Goal: Information Seeking & Learning: Learn about a topic

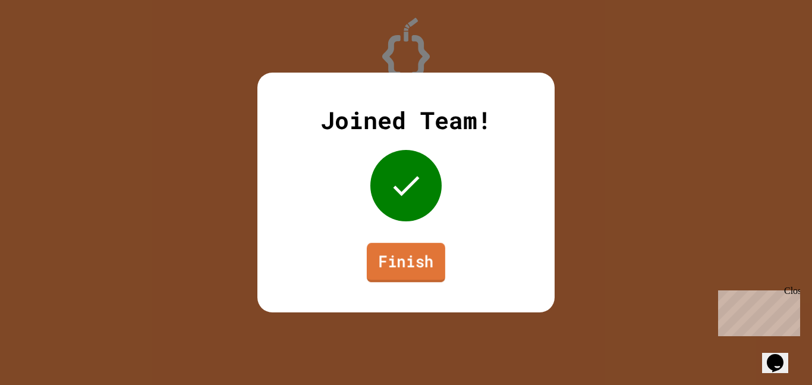
click at [420, 258] on link "Finish" at bounding box center [406, 262] width 78 height 39
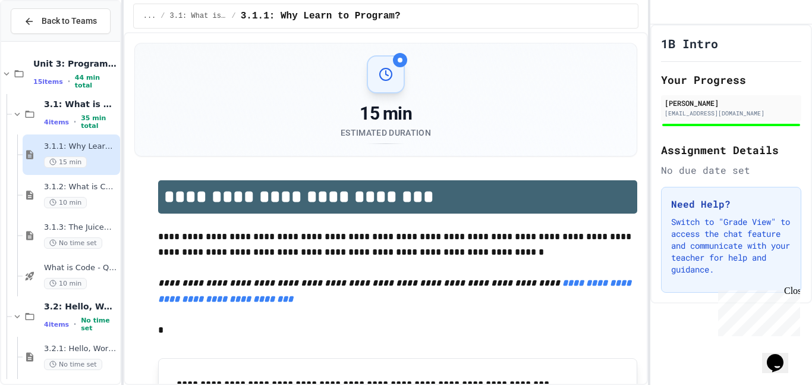
scroll to position [207, 0]
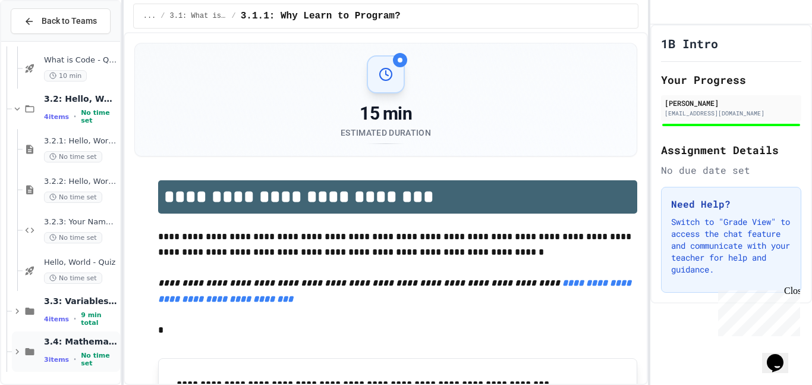
click at [62, 344] on span "3.4: Mathematical Operators" at bounding box center [81, 341] width 74 height 11
click at [28, 351] on icon at bounding box center [30, 351] width 14 height 11
click at [58, 360] on span "3 items" at bounding box center [56, 359] width 25 height 8
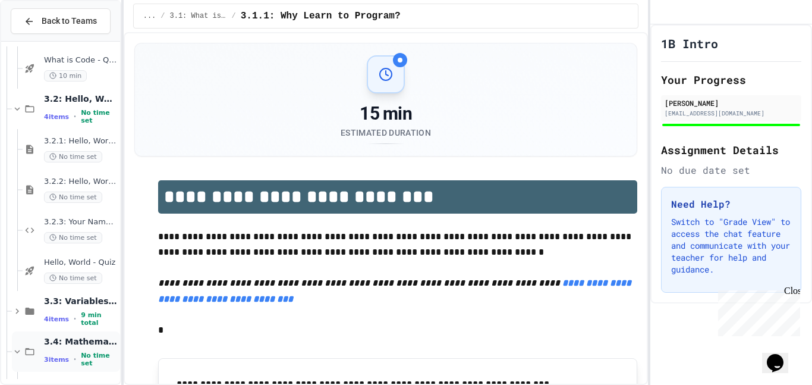
click at [66, 360] on span "3 items" at bounding box center [56, 359] width 25 height 8
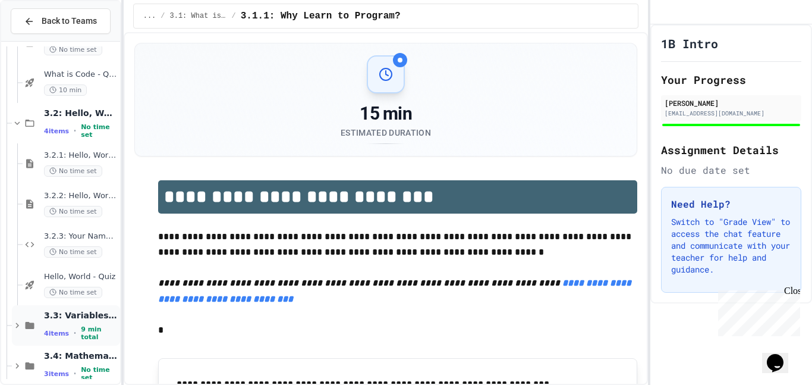
click at [51, 320] on span "3.3: Variables and Data Types" at bounding box center [81, 315] width 74 height 11
click at [60, 260] on div "3.2.3: Your Name and Favorite Movie No time set" at bounding box center [71, 244] width 97 height 40
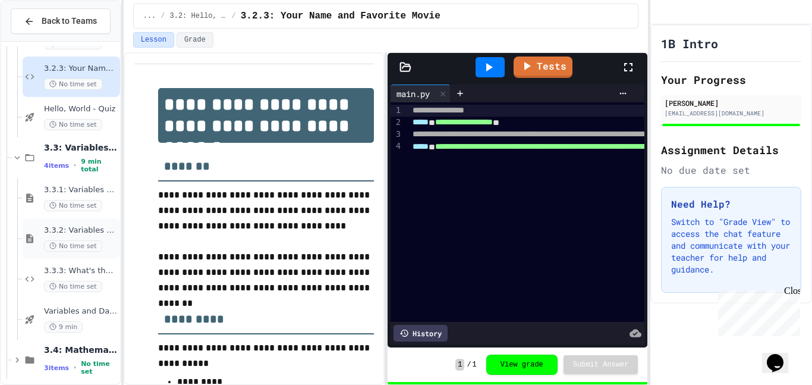
scroll to position [369, 0]
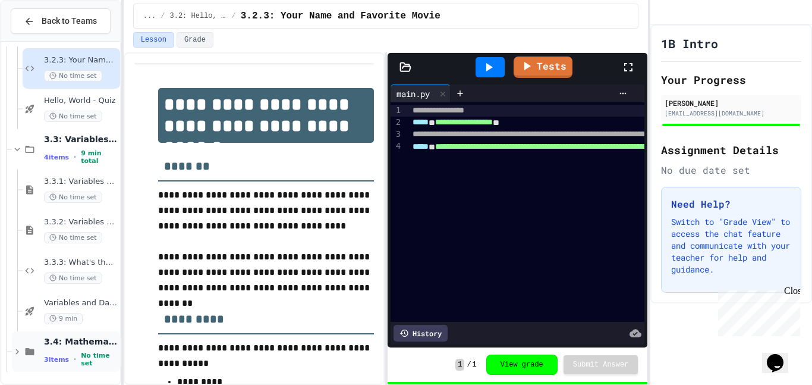
click at [78, 342] on span "3.4: Mathematical Operators" at bounding box center [81, 341] width 74 height 11
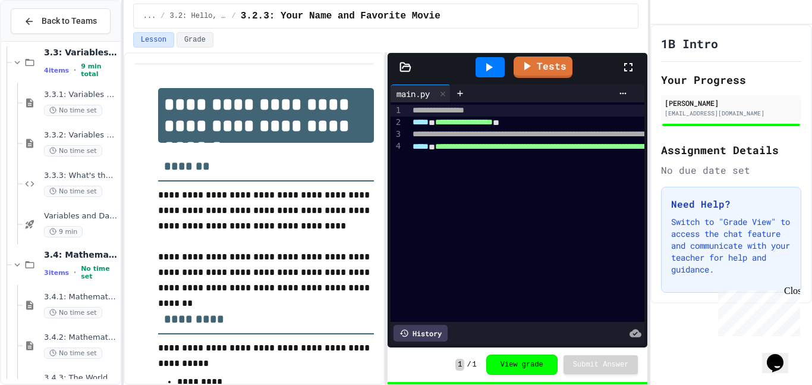
scroll to position [490, 0]
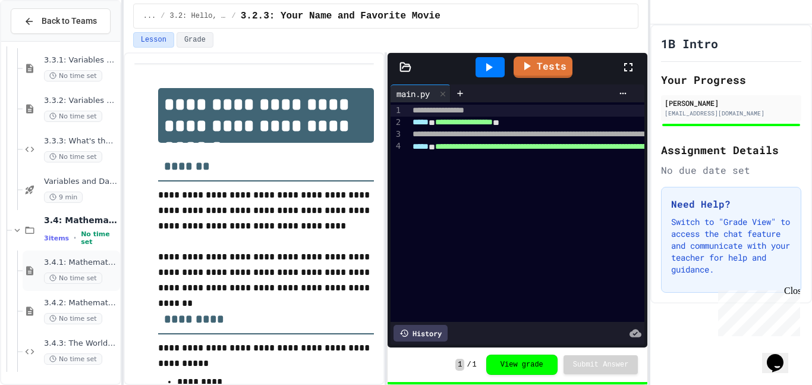
click at [90, 263] on span "3.4.1: Mathematical Operators" at bounding box center [81, 262] width 74 height 10
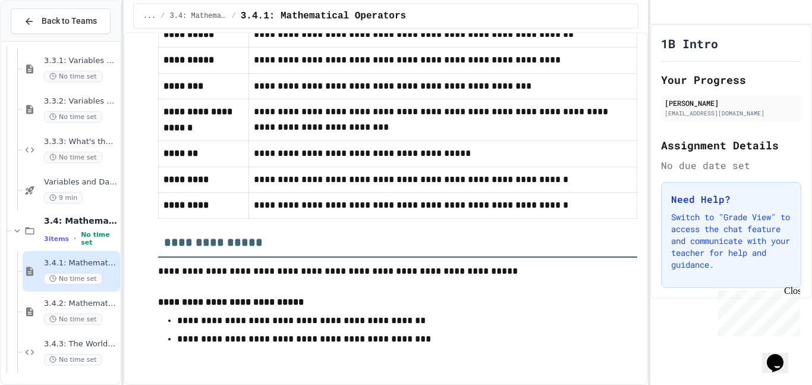
scroll to position [1956, 0]
click at [84, 303] on span "3.4.2: Mathematical Operators - Review" at bounding box center [81, 303] width 74 height 10
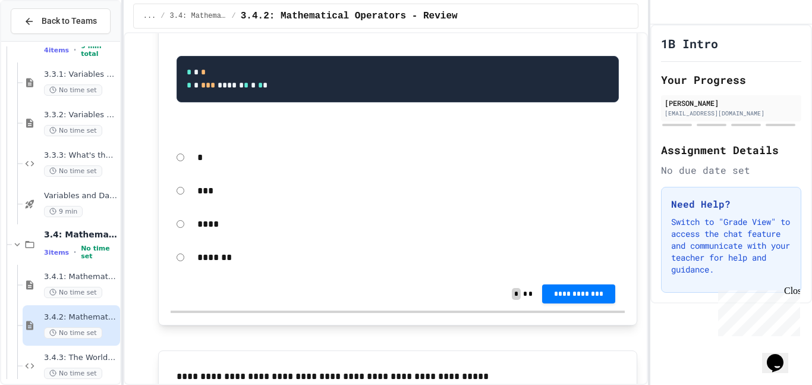
scroll to position [149, 0]
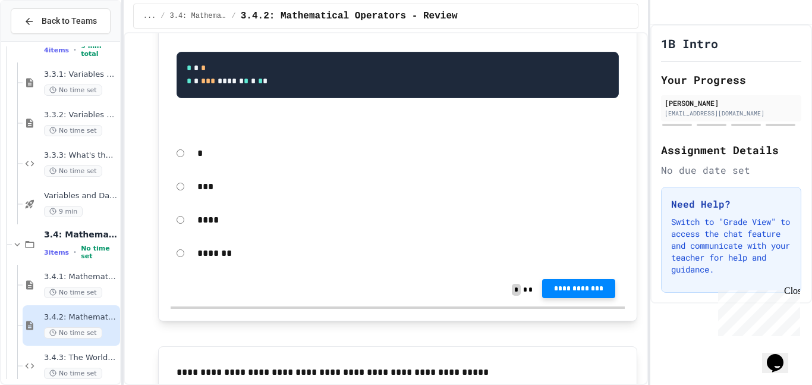
click at [605, 293] on button "**********" at bounding box center [578, 288] width 73 height 19
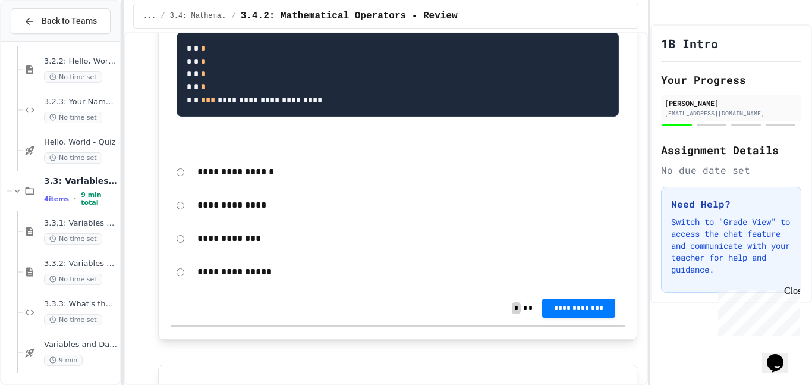
scroll to position [320, 0]
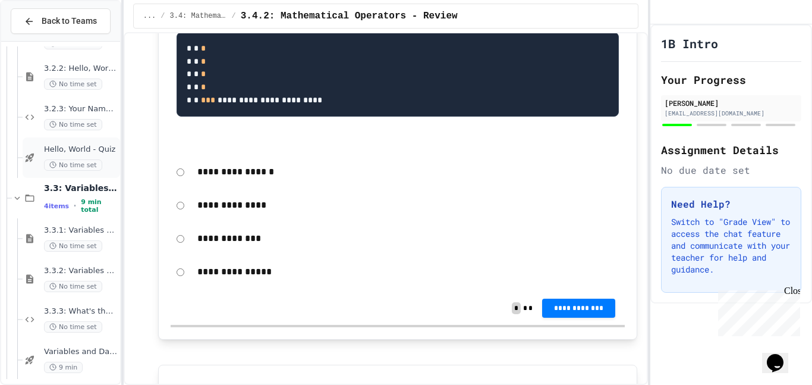
click at [83, 162] on span "No time set" at bounding box center [73, 164] width 58 height 11
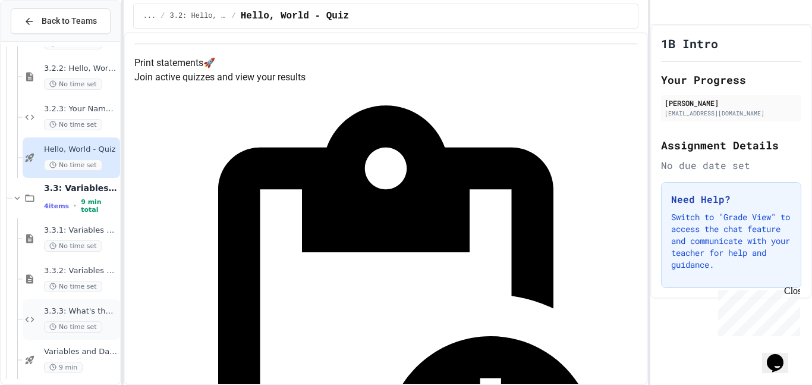
scroll to position [490, 0]
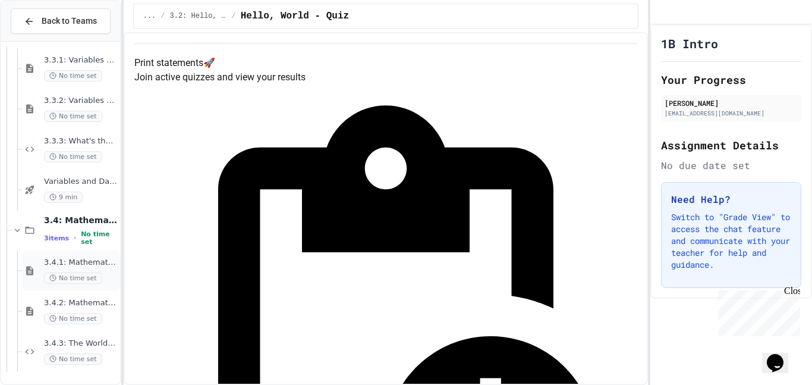
click at [80, 266] on span "3.4.1: Mathematical Operators" at bounding box center [81, 262] width 74 height 10
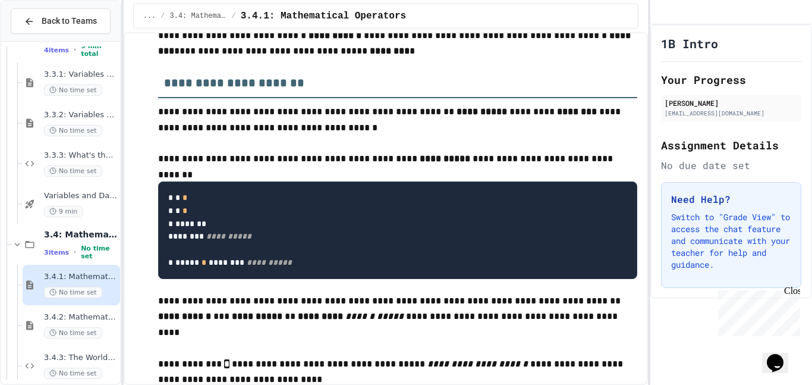
scroll to position [1956, 0]
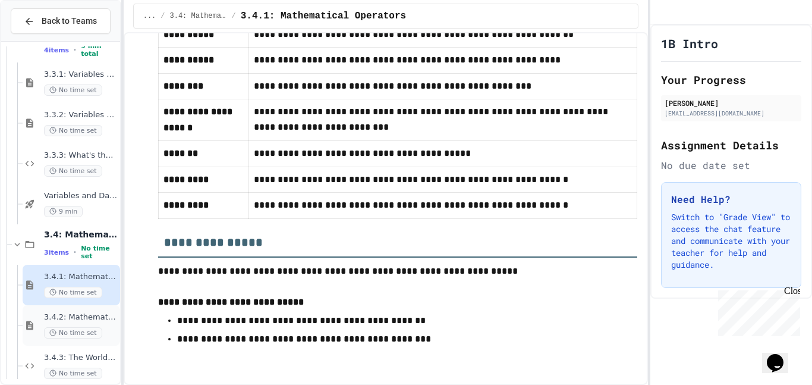
click at [95, 313] on span "3.4.2: Mathematical Operators - Review" at bounding box center [81, 317] width 74 height 10
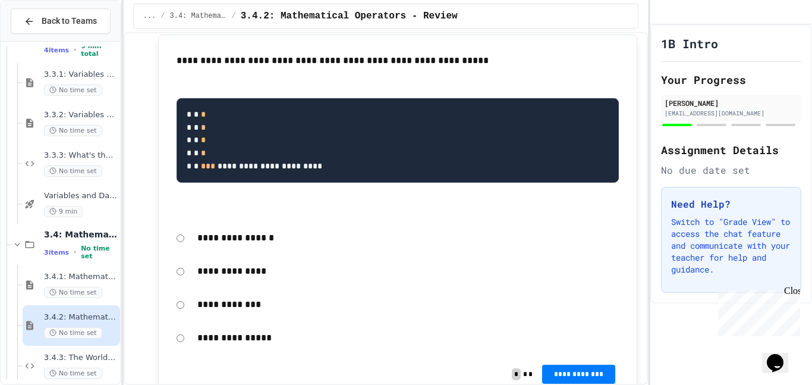
scroll to position [455, 0]
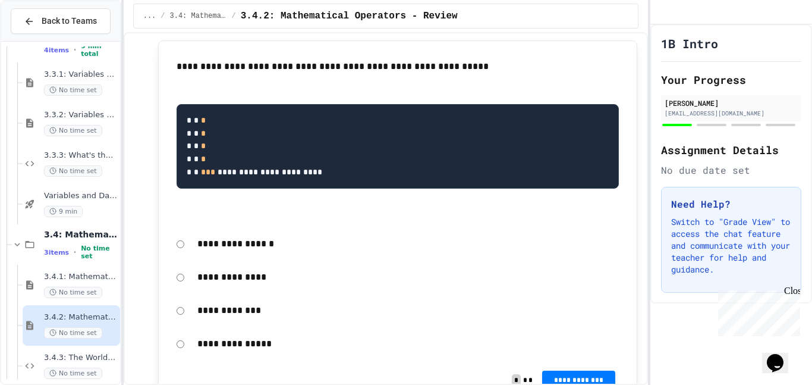
click at [259, 251] on p "**********" at bounding box center [408, 243] width 422 height 15
click at [243, 251] on p "**********" at bounding box center [408, 243] width 422 height 15
click at [180, 257] on div "**********" at bounding box center [398, 243] width 455 height 27
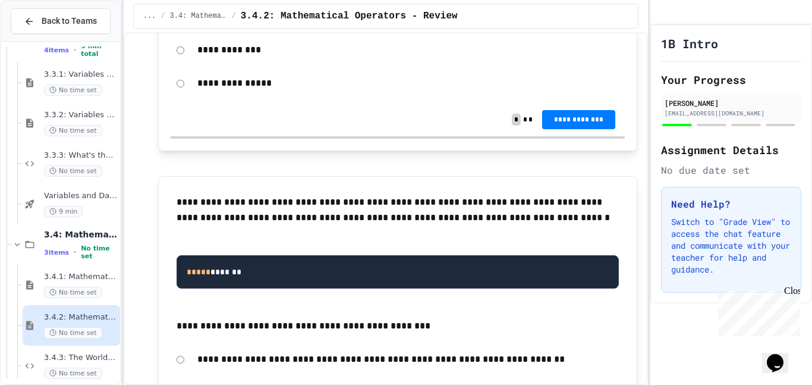
scroll to position [719, 0]
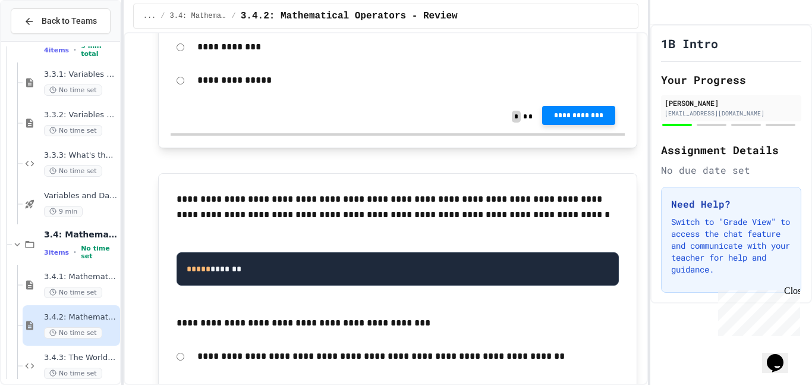
click at [577, 125] on button "**********" at bounding box center [578, 115] width 73 height 19
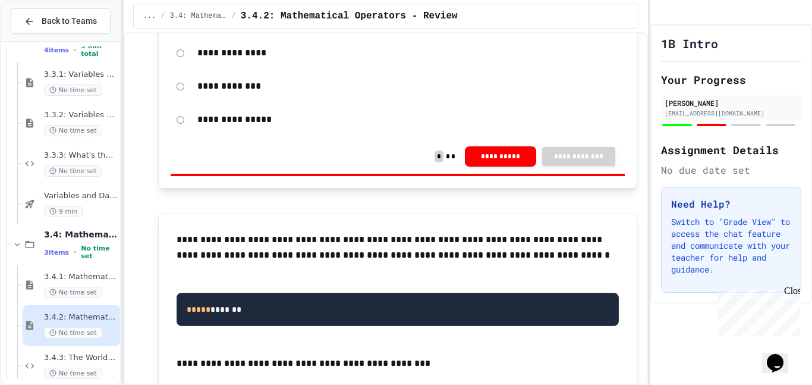
scroll to position [684, 0]
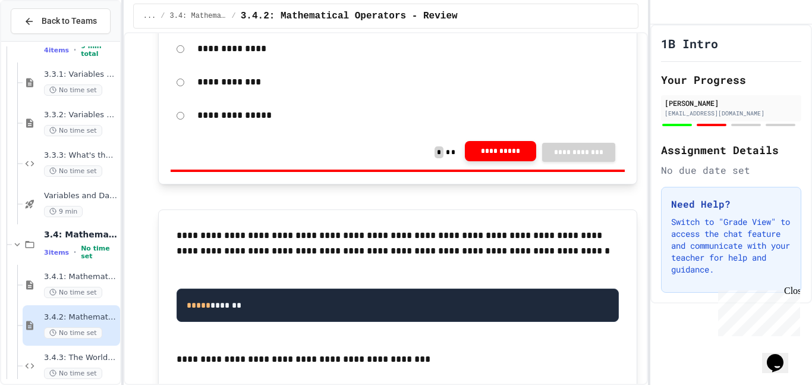
click at [477, 161] on button "**********" at bounding box center [500, 151] width 71 height 20
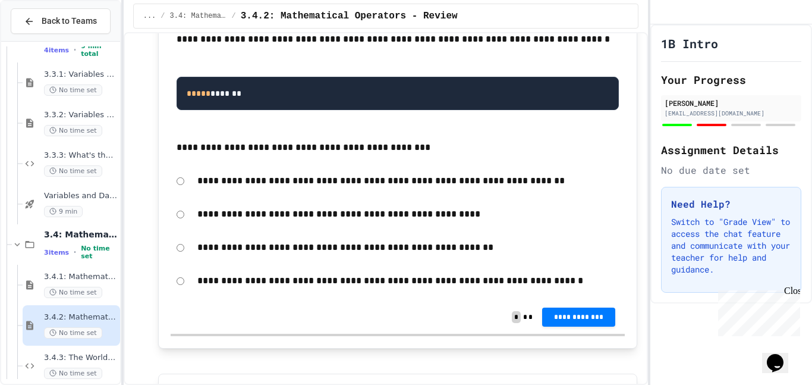
scroll to position [896, 0]
